Goal: Information Seeking & Learning: Learn about a topic

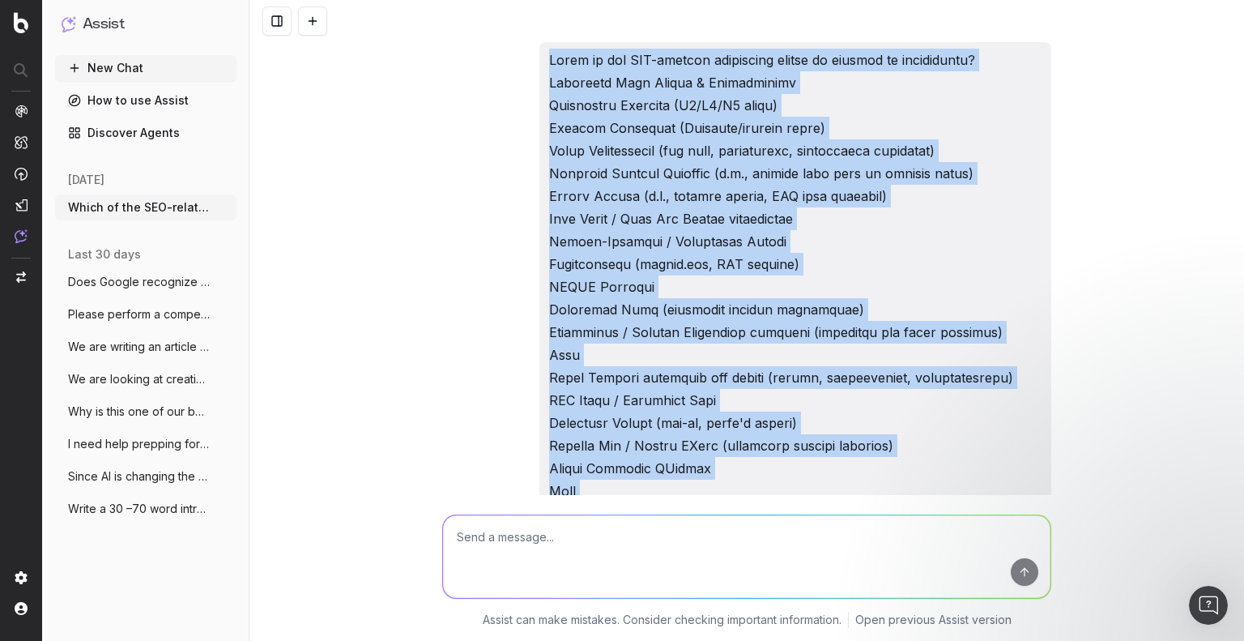
click at [1149, 172] on div "When comparing SEO-related activities to competitors, it's essential to focus o…" at bounding box center [746, 320] width 994 height 641
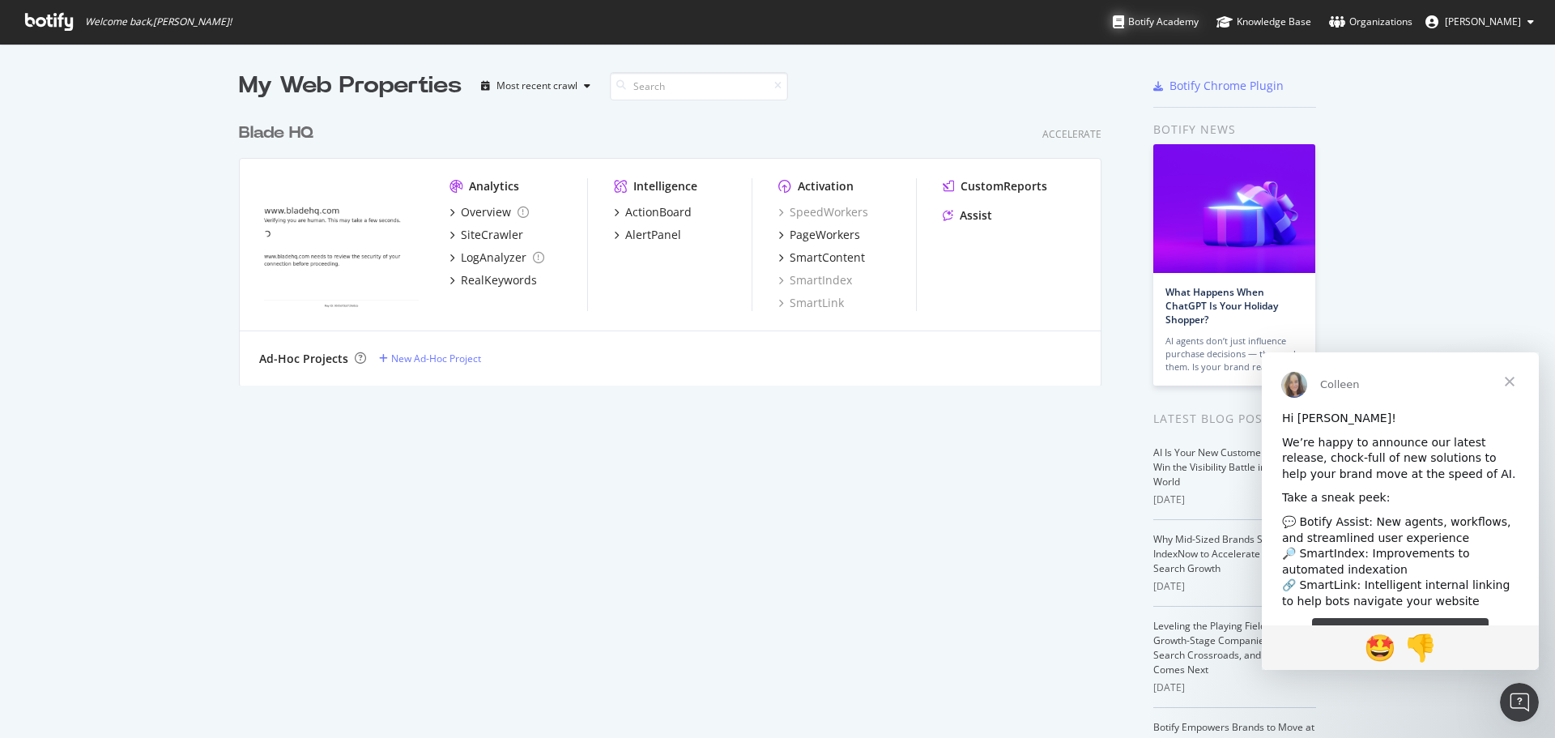
click at [1190, 16] on div "Botify Academy" at bounding box center [1156, 22] width 86 height 16
